Goal: Find specific page/section: Find specific page/section

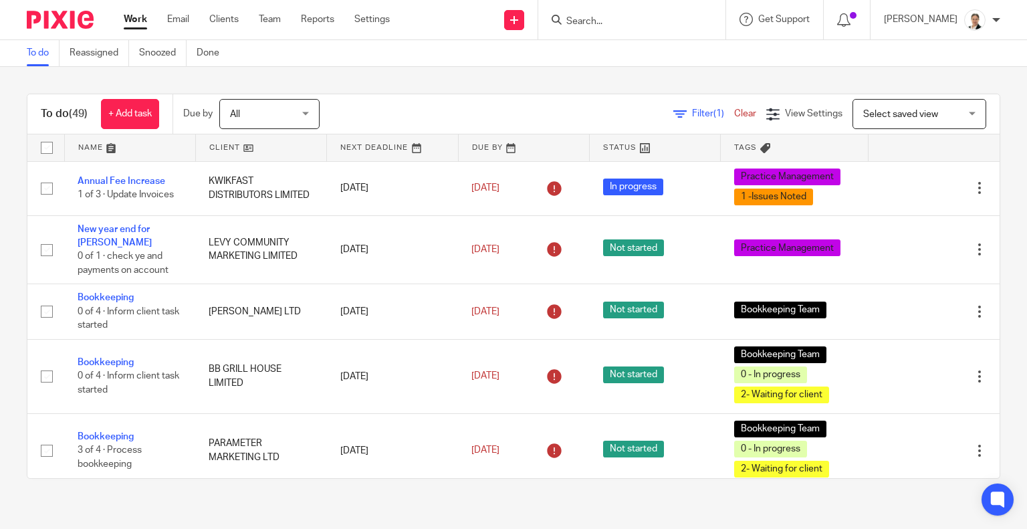
click at [601, 21] on input "Search" at bounding box center [625, 22] width 120 height 12
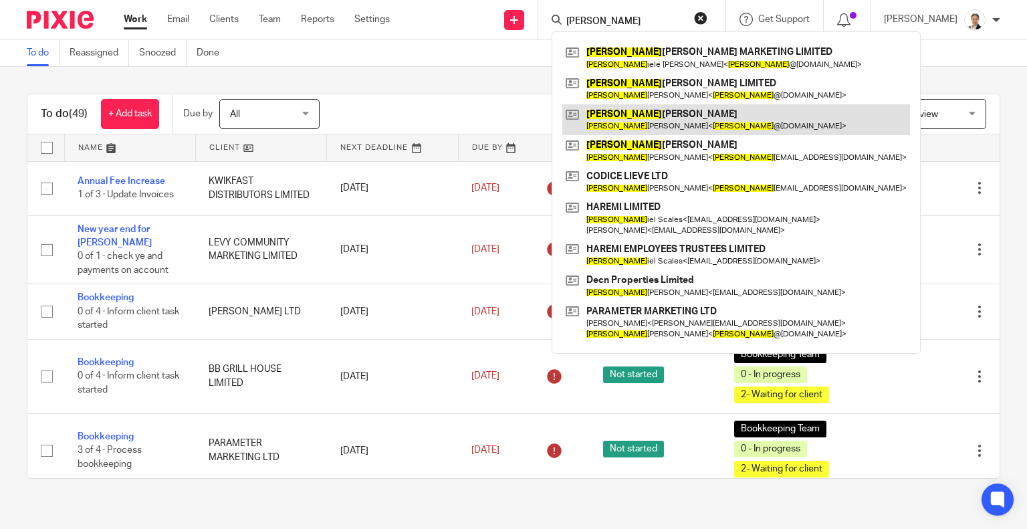
type input "[PERSON_NAME]"
click at [660, 122] on link at bounding box center [736, 119] width 348 height 31
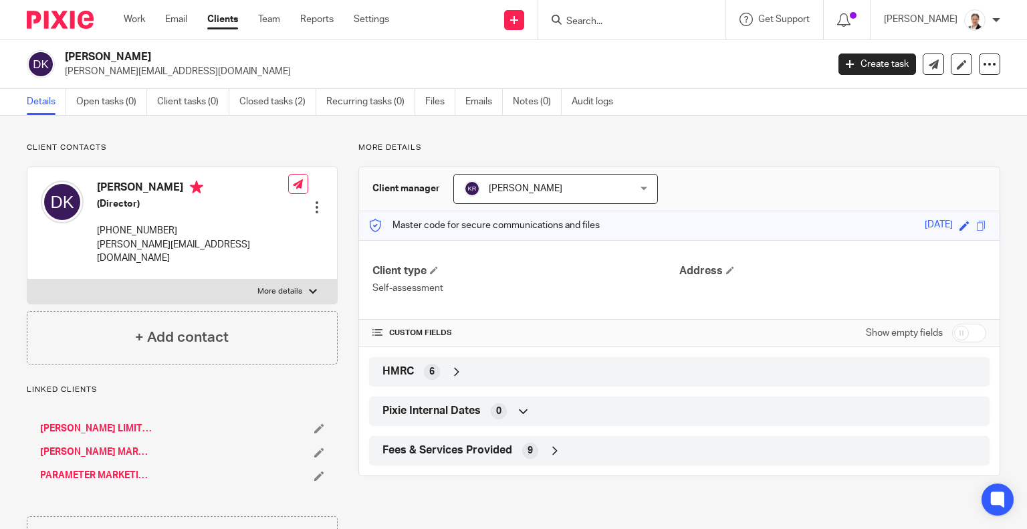
drag, startPoint x: 68, startPoint y: 55, endPoint x: 131, endPoint y: 51, distance: 63.7
click at [131, 51] on h2 "[PERSON_NAME]" at bounding box center [366, 57] width 603 height 14
copy h2 "[PERSON_NAME]"
